Goal: Find specific page/section: Find specific page/section

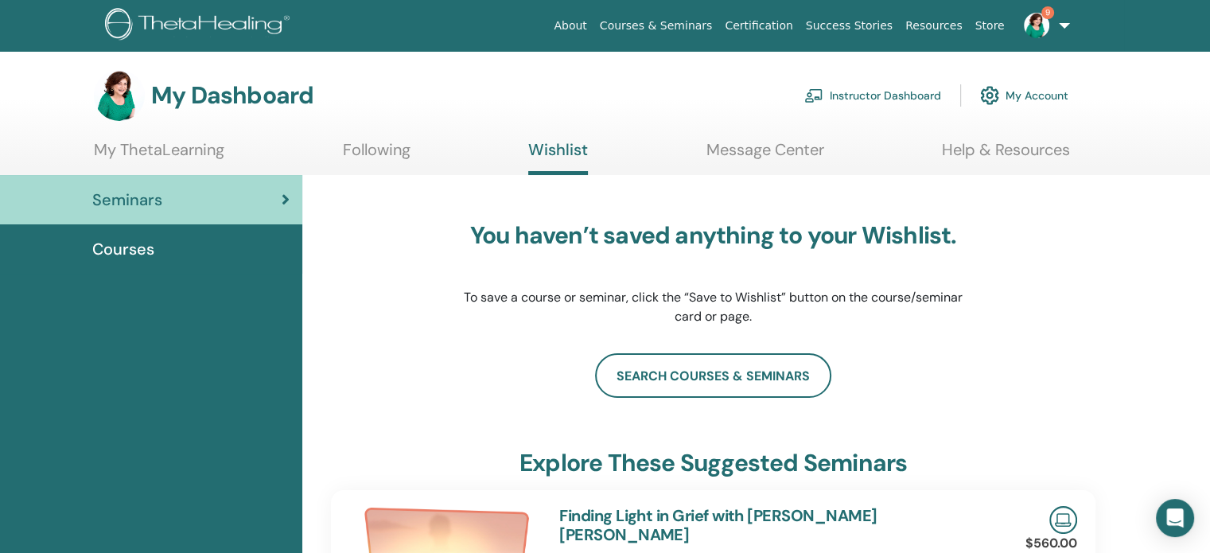
click at [123, 247] on span "Courses" at bounding box center [123, 249] width 62 height 24
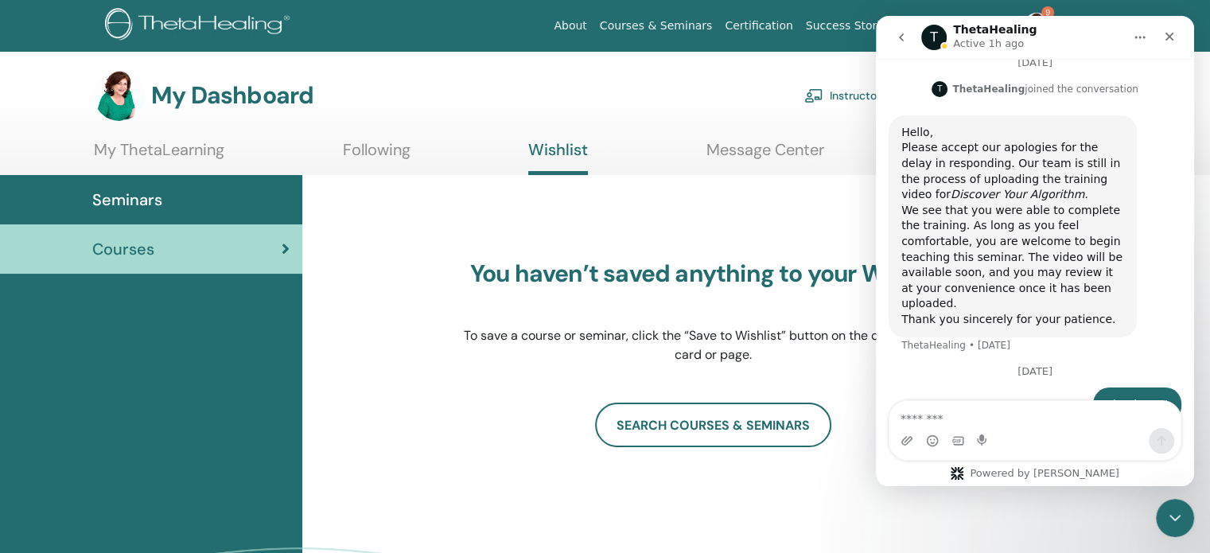
scroll to position [1717, 0]
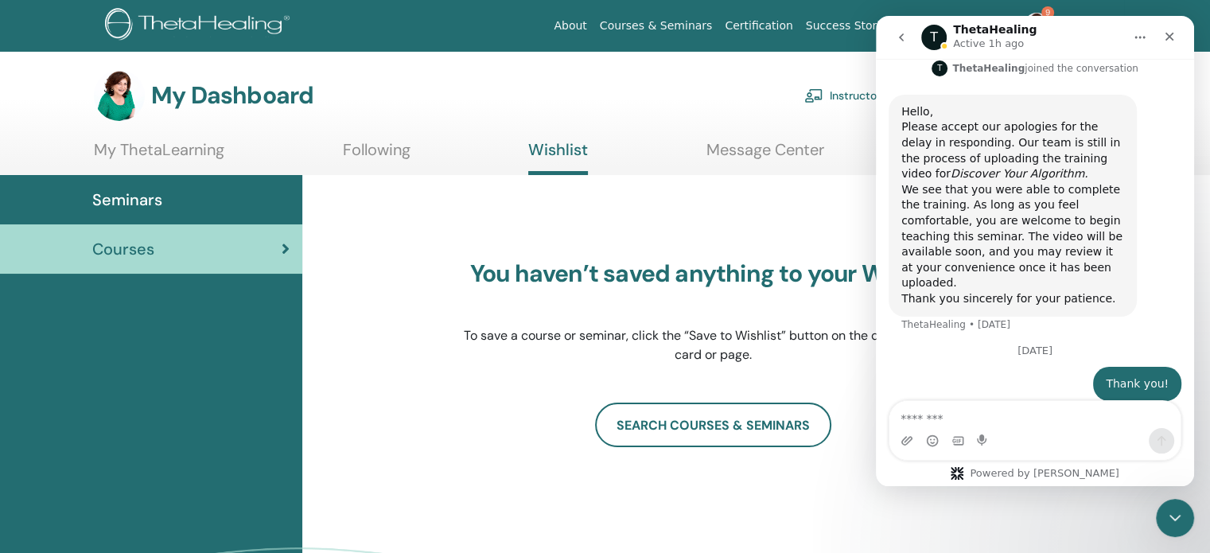
click at [169, 136] on section "My Dashboard Instructor Dashboard My Account My ThetaLearning Following Wishlis…" at bounding box center [605, 122] width 1210 height 105
click at [169, 142] on link "My ThetaLearning" at bounding box center [159, 155] width 131 height 31
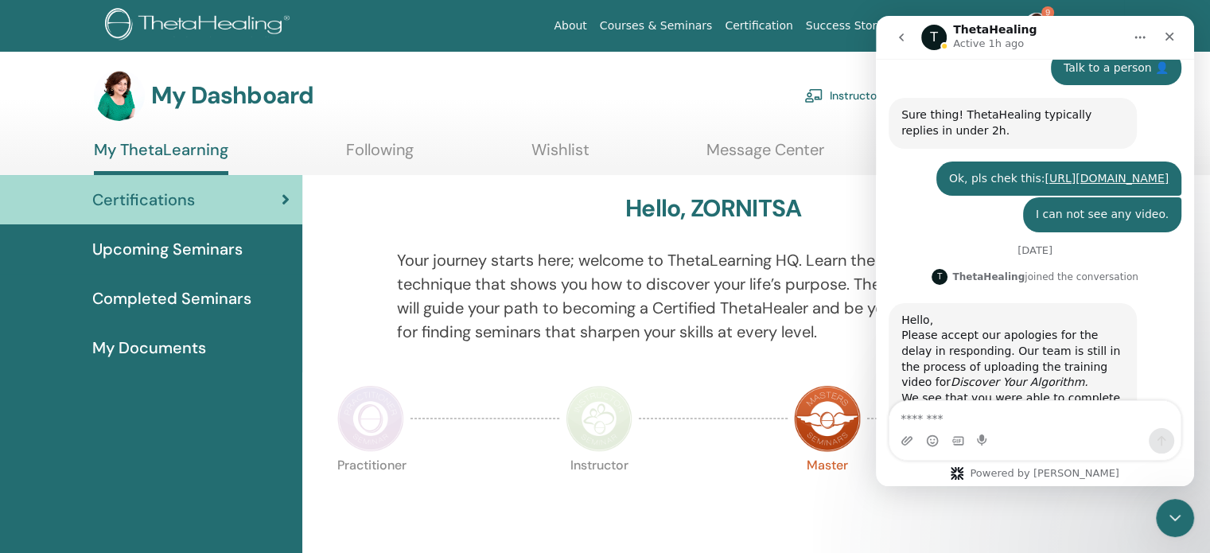
scroll to position [1701, 0]
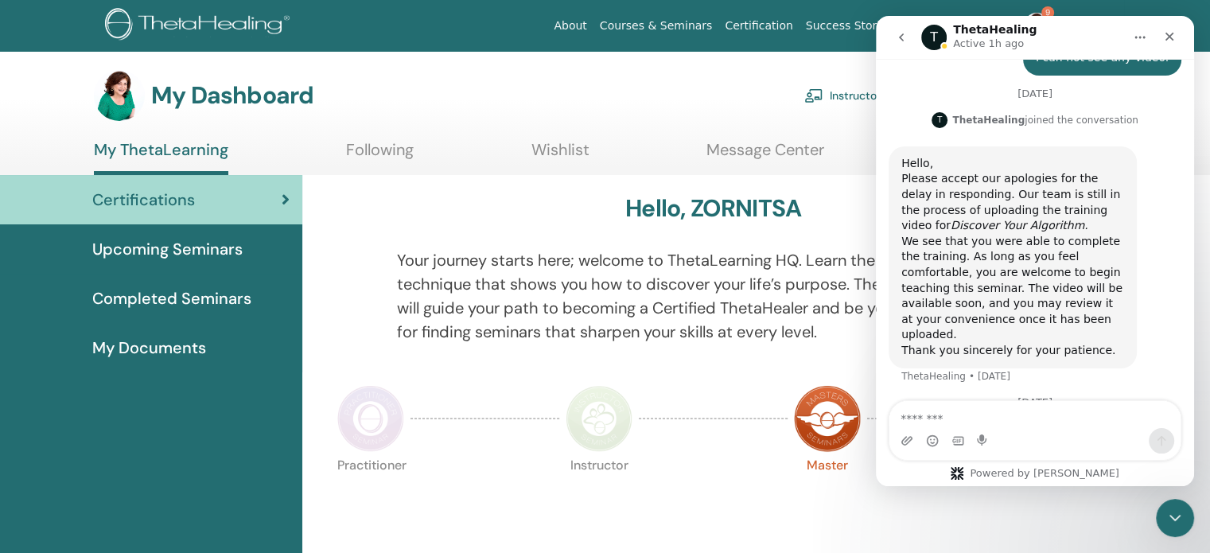
click at [844, 95] on link "Instructor Dashboard" at bounding box center [873, 95] width 137 height 35
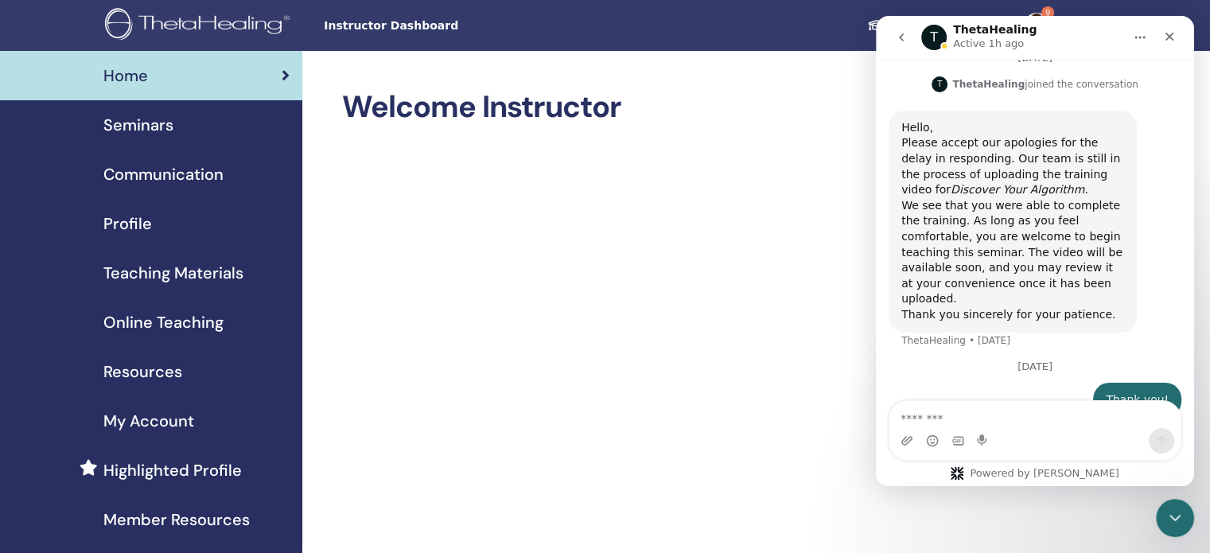
scroll to position [1717, 0]
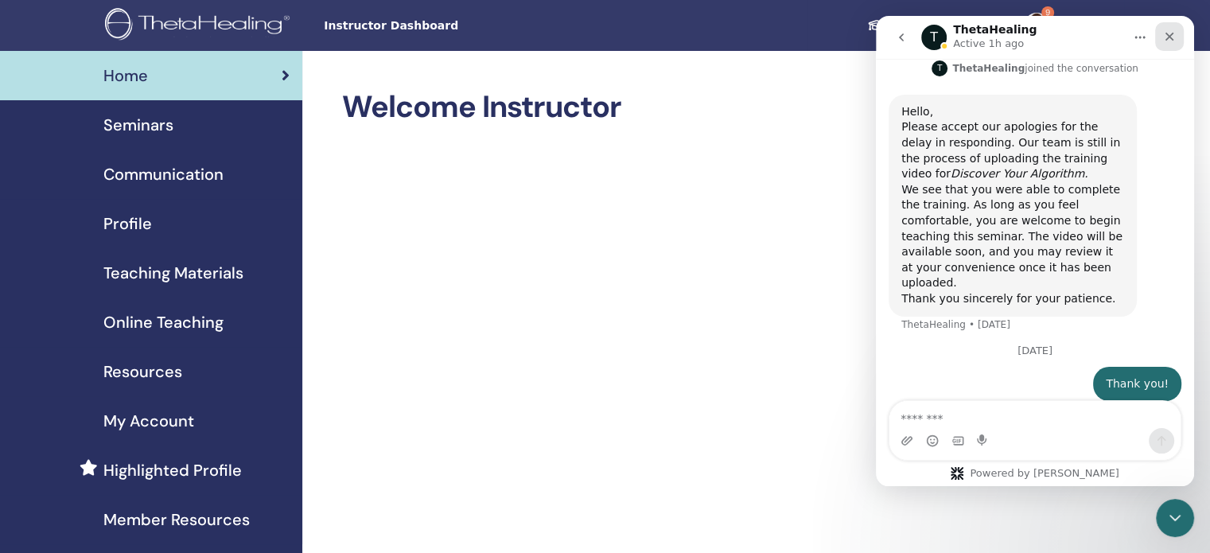
click at [1169, 33] on icon "Close" at bounding box center [1169, 36] width 13 height 13
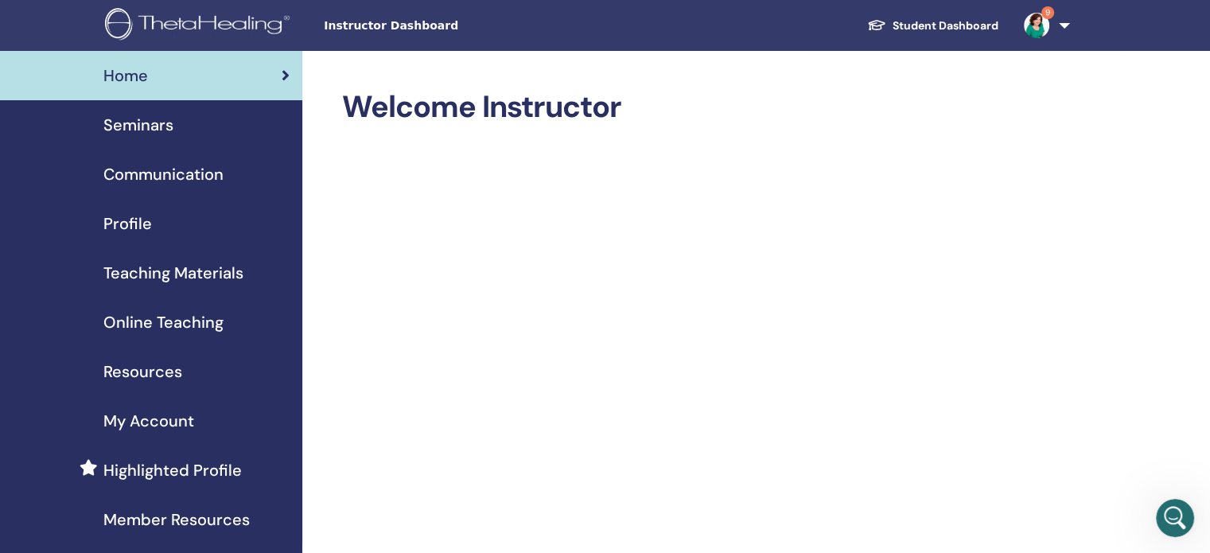
click at [173, 319] on span "Online Teaching" at bounding box center [163, 322] width 120 height 24
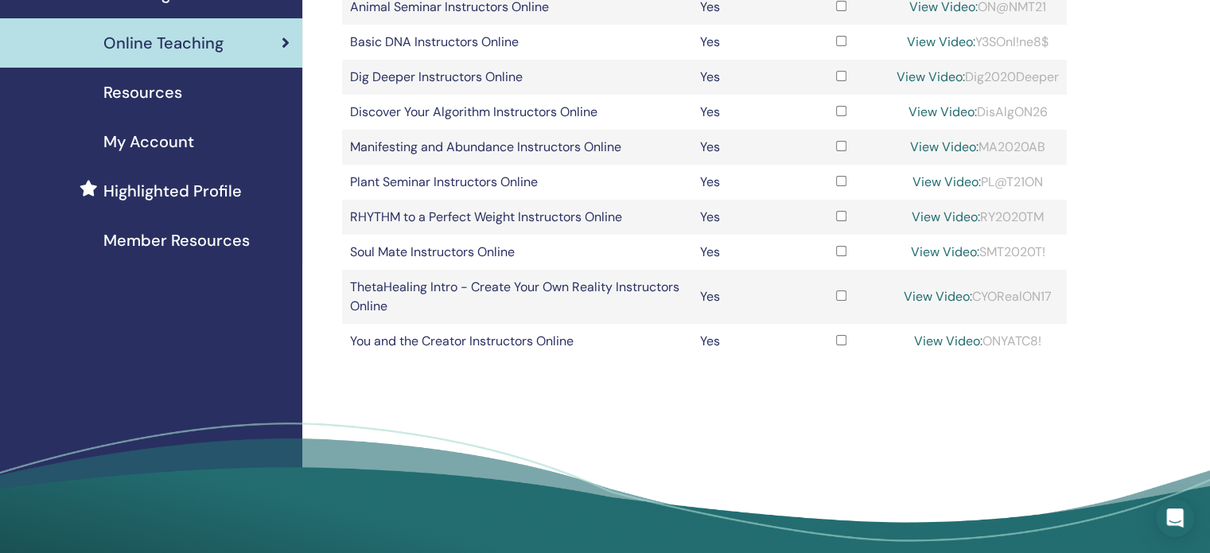
scroll to position [275, 0]
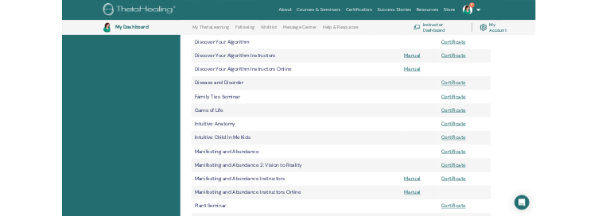
scroll to position [748, 0]
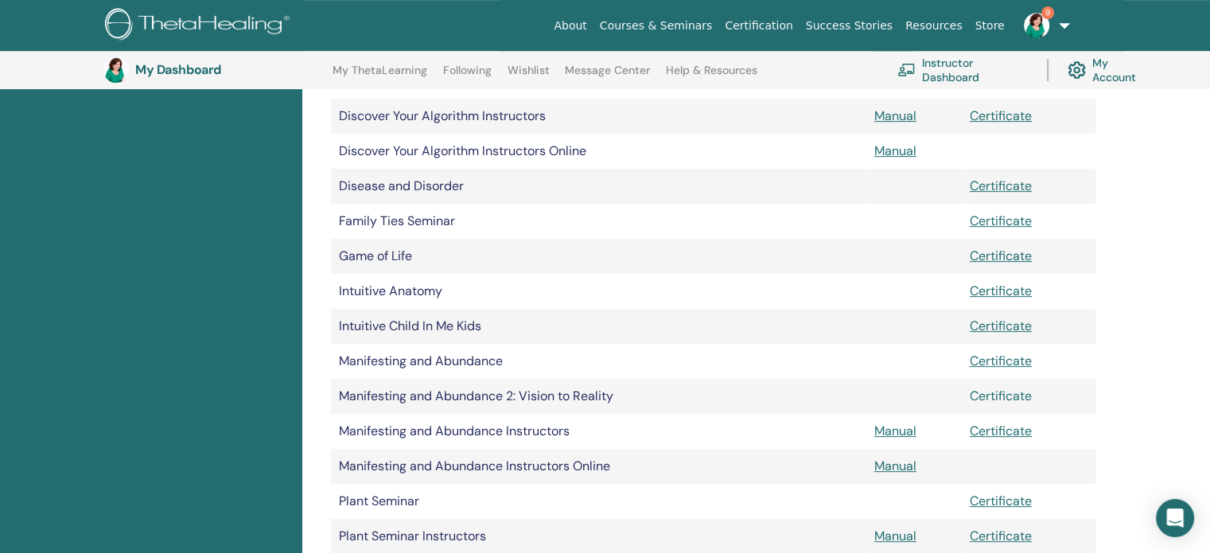
click at [1010, 396] on link "Certificate" at bounding box center [1001, 396] width 62 height 17
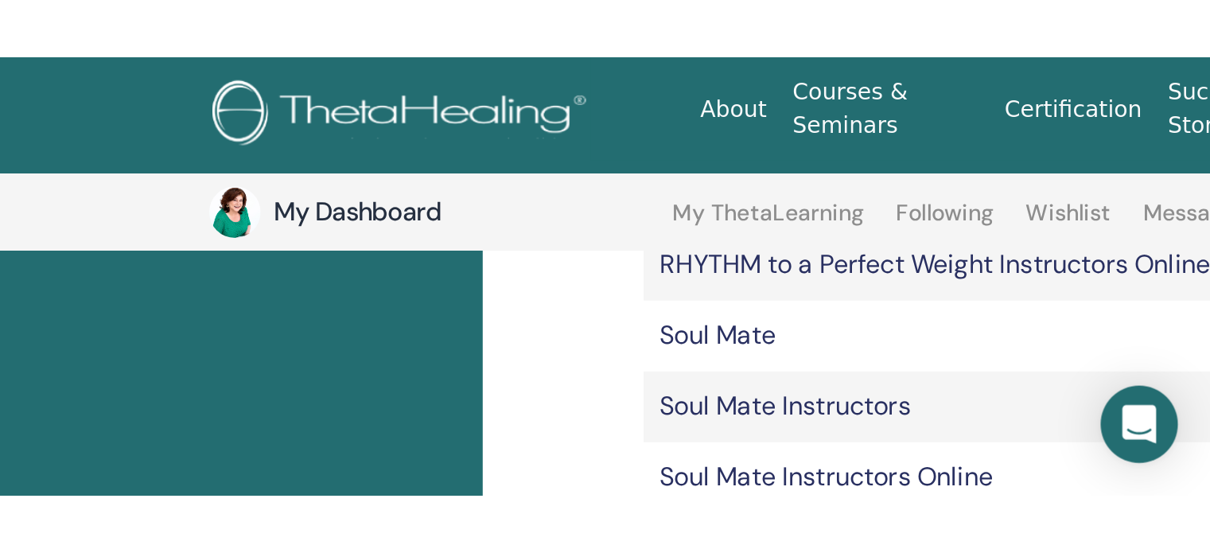
scroll to position [1505, 0]
